Goal: Task Accomplishment & Management: Complete application form

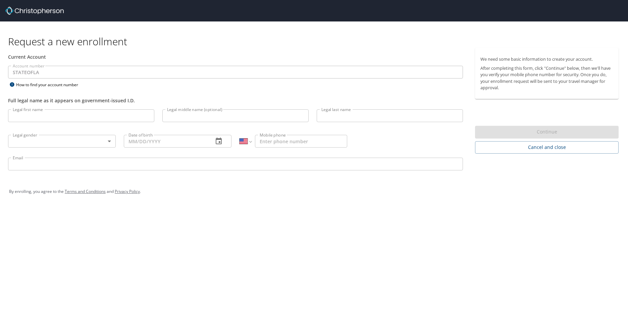
select select "US"
click at [139, 116] on input "Legal first name" at bounding box center [81, 115] width 146 height 13
type input "Angelique"
type input "[PERSON_NAME]"
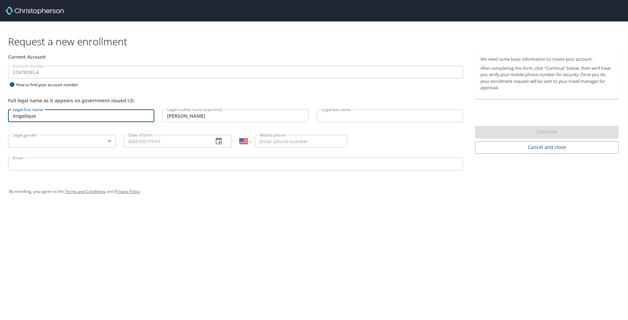
type input "[PERSON_NAME]"
type input "[DATE]"
type input "[PHONE_NUMBER]"
type input "angeliquedfreel@gmail.com"
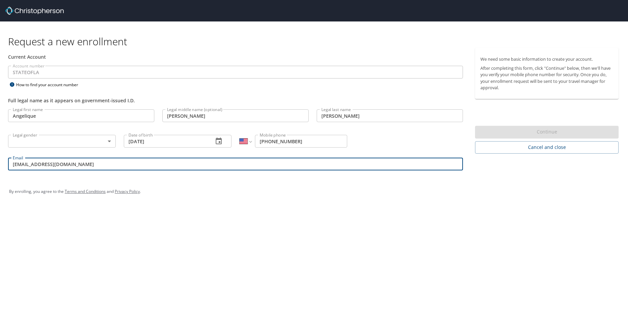
drag, startPoint x: 93, startPoint y: 162, endPoint x: -16, endPoint y: 163, distance: 109.4
click at [0, 163] on html "Request a new enrollment Current Account Account number STATEOFLA Account numbe…" at bounding box center [314, 160] width 628 height 320
type input "[EMAIL_ADDRESS][PERSON_NAME][DOMAIN_NAME]"
click at [113, 142] on body "Request a new enrollment Current Account Account number STATEOFLA Account numbe…" at bounding box center [314, 160] width 628 height 320
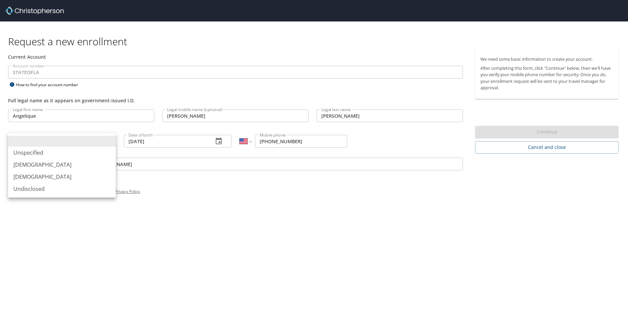
click at [67, 177] on li "[DEMOGRAPHIC_DATA]" at bounding box center [62, 177] width 108 height 12
type input "[DEMOGRAPHIC_DATA]"
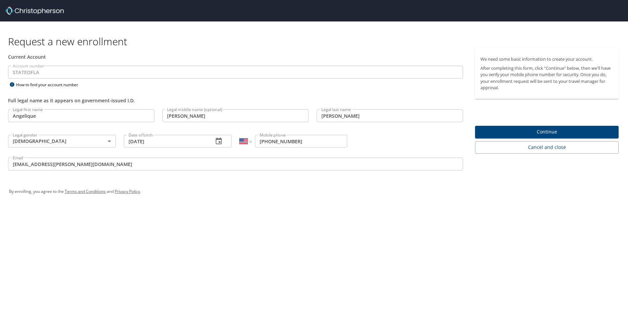
click at [299, 250] on div "Request a new enrollment Current Account Account number STATEOFLA Account numbe…" at bounding box center [314, 160] width 628 height 320
click at [554, 131] on span "Continue" at bounding box center [546, 132] width 133 height 8
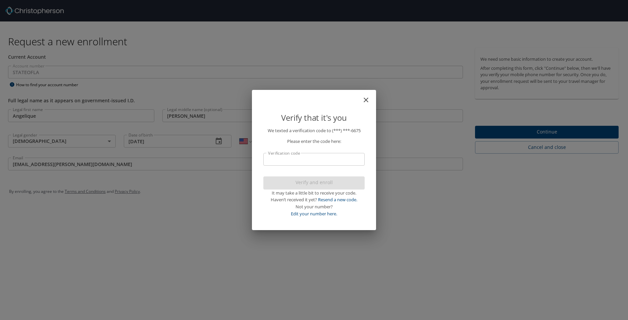
click at [284, 163] on input "Verification code" at bounding box center [313, 159] width 101 height 13
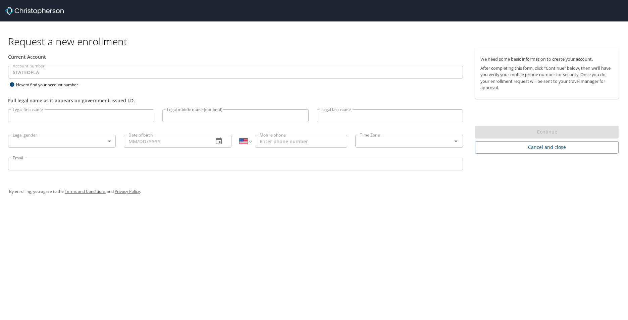
select select "US"
click at [84, 116] on input "Legal first name" at bounding box center [81, 115] width 146 height 13
type input "Angelique"
type input "[PERSON_NAME]"
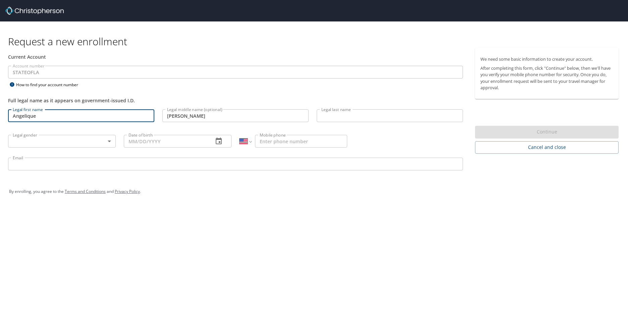
type input "[PERSON_NAME]"
type input "[DATE]"
type input "[PHONE_NUMBER]"
type input "[EMAIL_ADDRESS][PERSON_NAME][DOMAIN_NAME]"
click at [109, 139] on body "Request a new enrollment Current Account Account number STATEOFLA Account numbe…" at bounding box center [314, 160] width 628 height 320
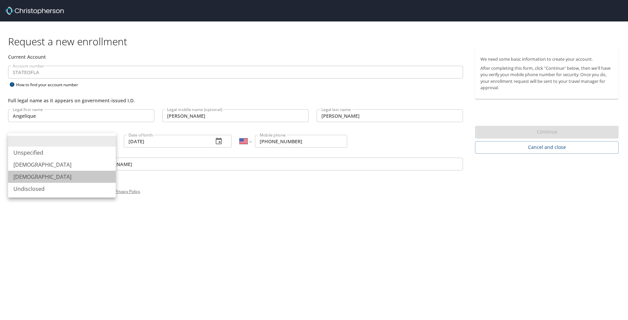
click at [76, 176] on li "[DEMOGRAPHIC_DATA]" at bounding box center [62, 177] width 108 height 12
type input "[DEMOGRAPHIC_DATA]"
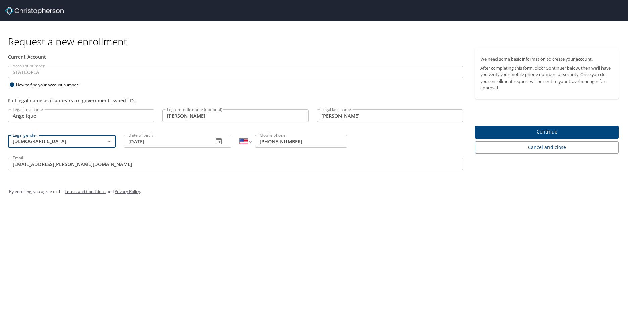
click at [174, 189] on div "By enrolling, you agree to the Terms and Conditions and Privacy Policy ." at bounding box center [314, 191] width 610 height 17
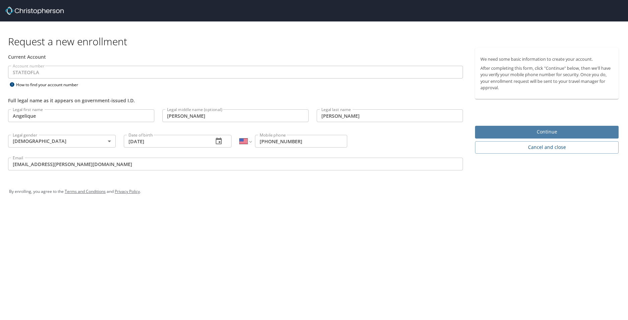
click at [537, 133] on span "Continue" at bounding box center [546, 132] width 133 height 8
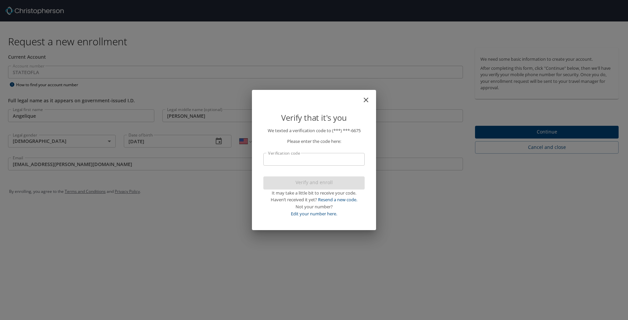
click at [308, 160] on input "Verification code" at bounding box center [313, 159] width 101 height 13
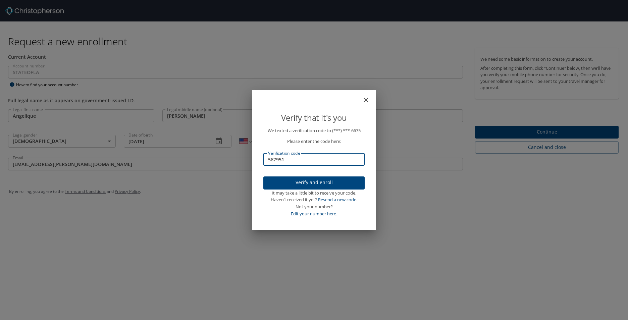
type input "567951"
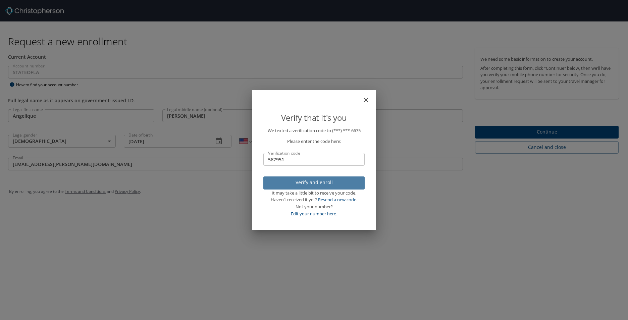
click at [313, 181] on span "Verify and enroll" at bounding box center [314, 183] width 91 height 8
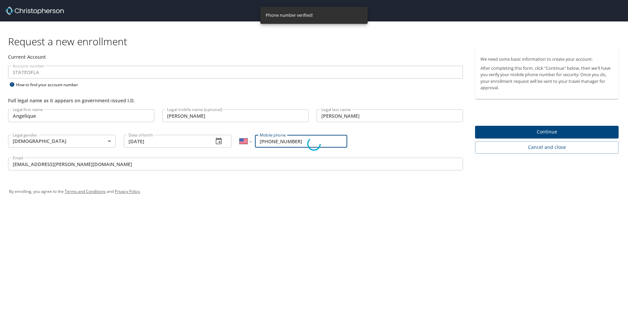
click at [542, 135] on div "Verify that it's you We texted a verification code to (***) ***- 6675 Please en…" at bounding box center [314, 160] width 628 height 320
click at [337, 215] on link "Edit your number here." at bounding box center [314, 214] width 46 height 6
click at [340, 204] on div "Not your number?" at bounding box center [313, 206] width 101 height 7
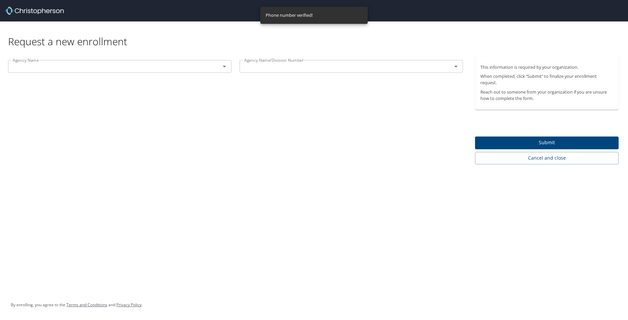
click at [227, 68] on icon "Open" at bounding box center [224, 66] width 8 height 8
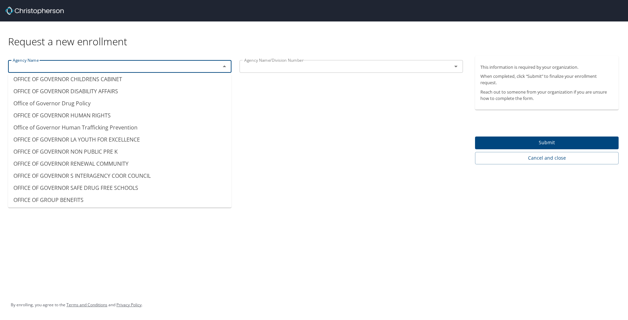
scroll to position [3944, 0]
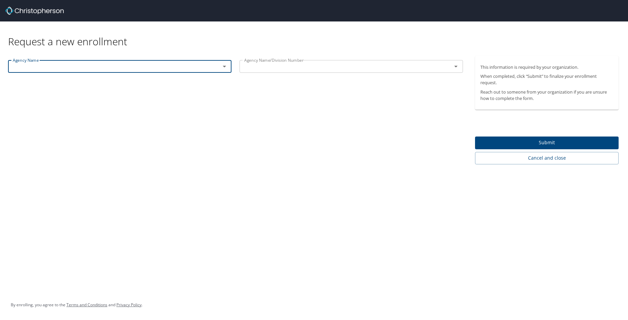
click at [100, 66] on input "text" at bounding box center [110, 66] width 200 height 9
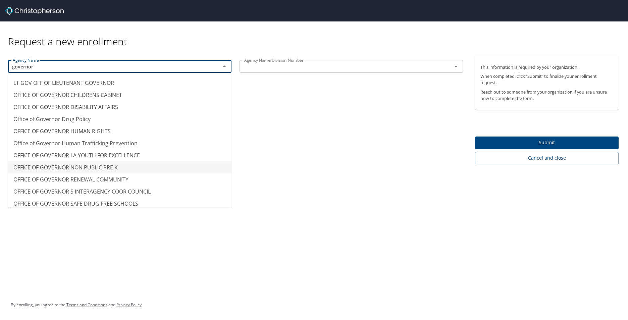
scroll to position [17, 0]
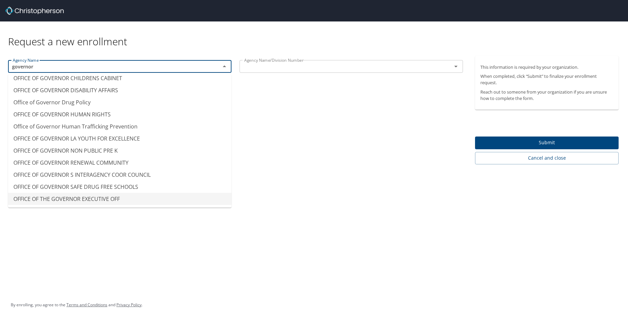
click at [105, 199] on li "OFFICE OF THE GOVERNOR EXECUTIVE OFF" at bounding box center [119, 199] width 223 height 12
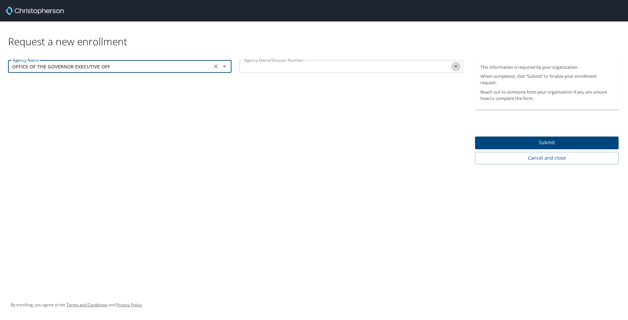
click at [455, 69] on icon "Open" at bounding box center [456, 66] width 8 height 8
type input "OFFICE OF THE GOVERNOR EXECUTIVE OFF"
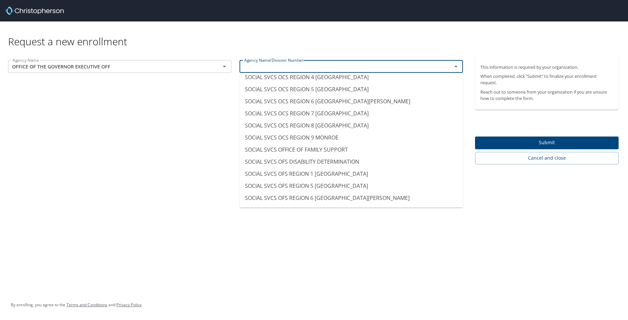
scroll to position [4725, 0]
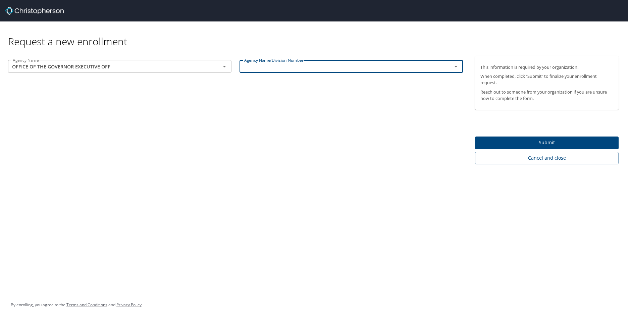
click at [254, 68] on input "text" at bounding box center [342, 66] width 200 height 9
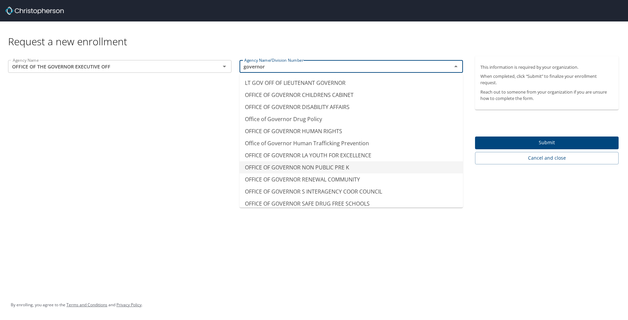
scroll to position [17, 0]
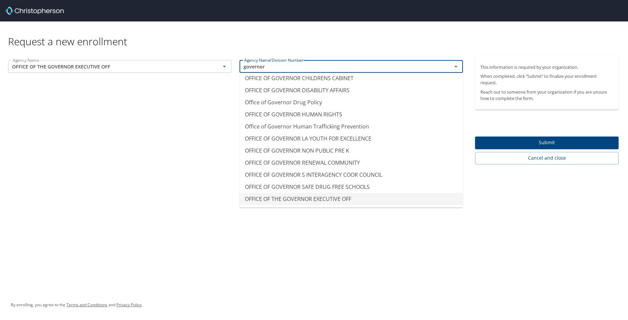
click at [316, 198] on li "OFFICE OF THE GOVERNOR EXECUTIVE OFF" at bounding box center [351, 199] width 223 height 12
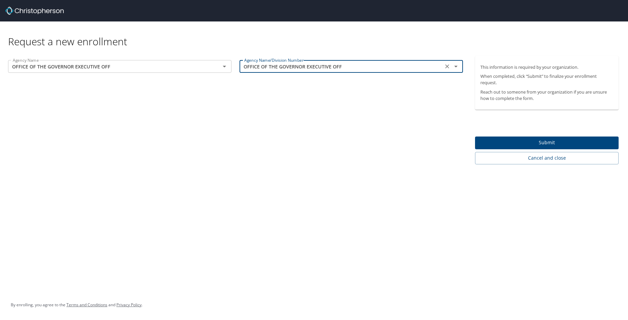
type input "OFFICE OF THE GOVERNOR EXECUTIVE OFF"
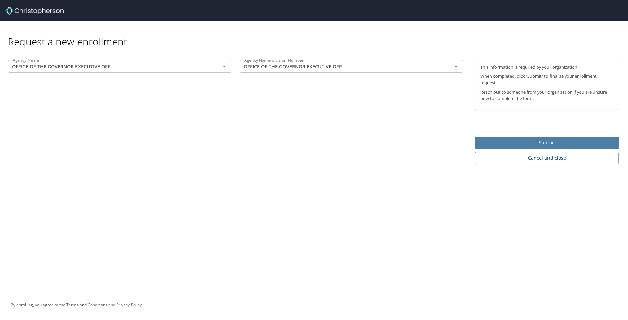
click at [555, 144] on span "Submit" at bounding box center [546, 143] width 133 height 8
